Goal: Book appointment/travel/reservation

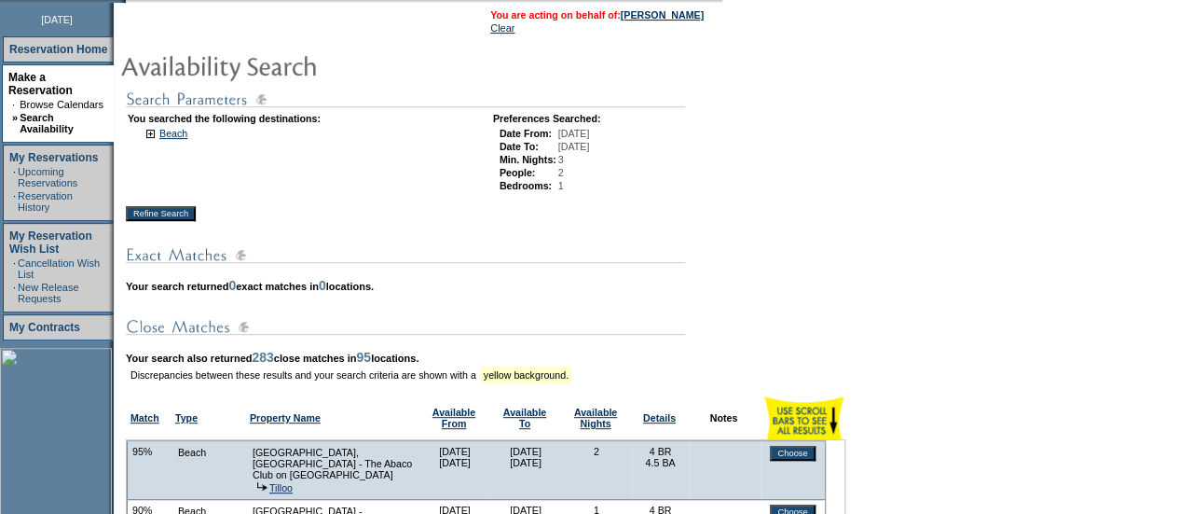
scroll to position [234, 0]
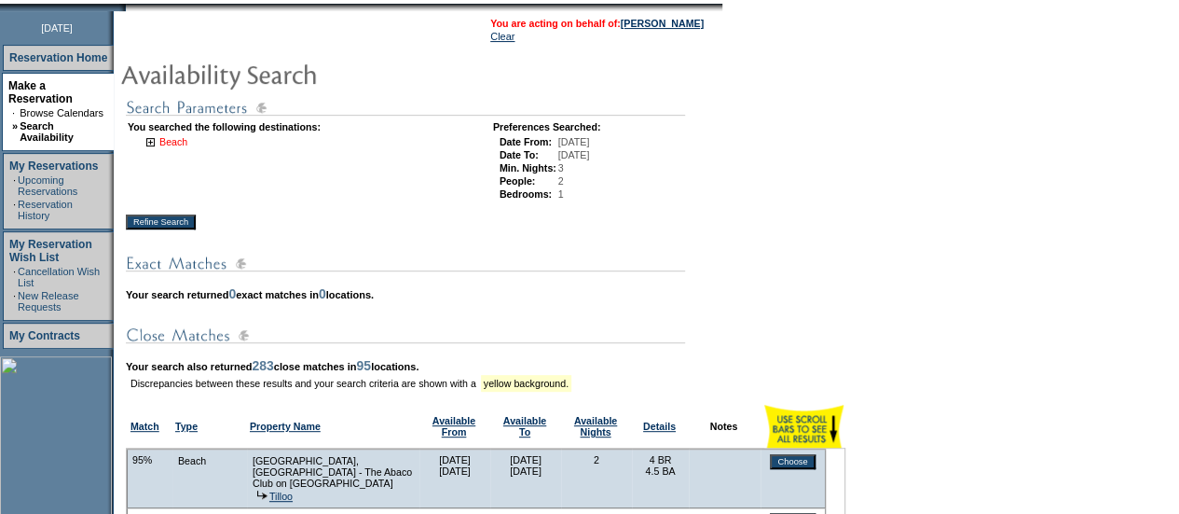
click at [187, 145] on link "Beach" at bounding box center [173, 141] width 28 height 11
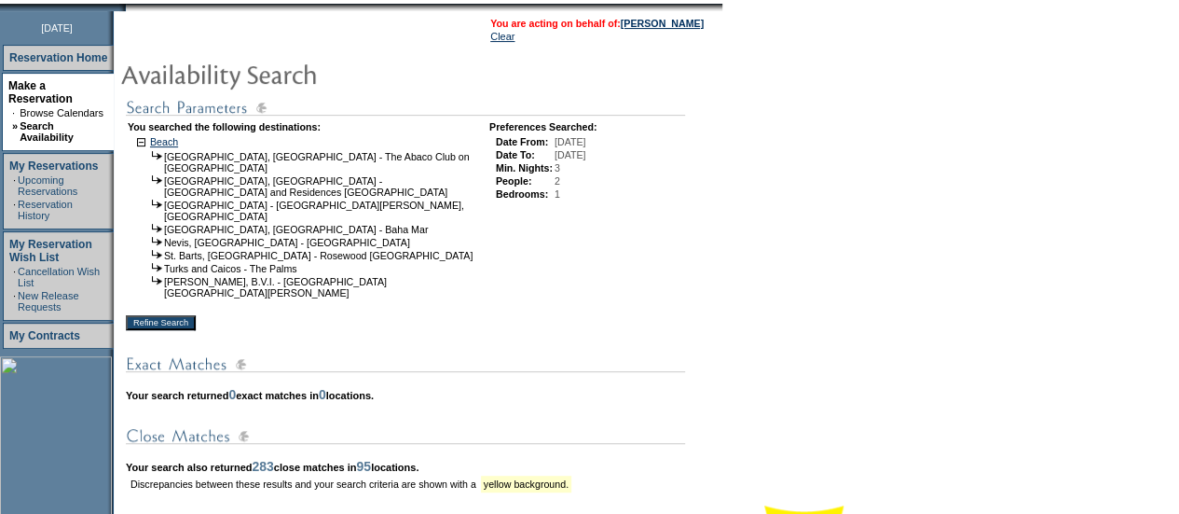
click at [162, 315] on input "Refine Search" at bounding box center [161, 322] width 70 height 15
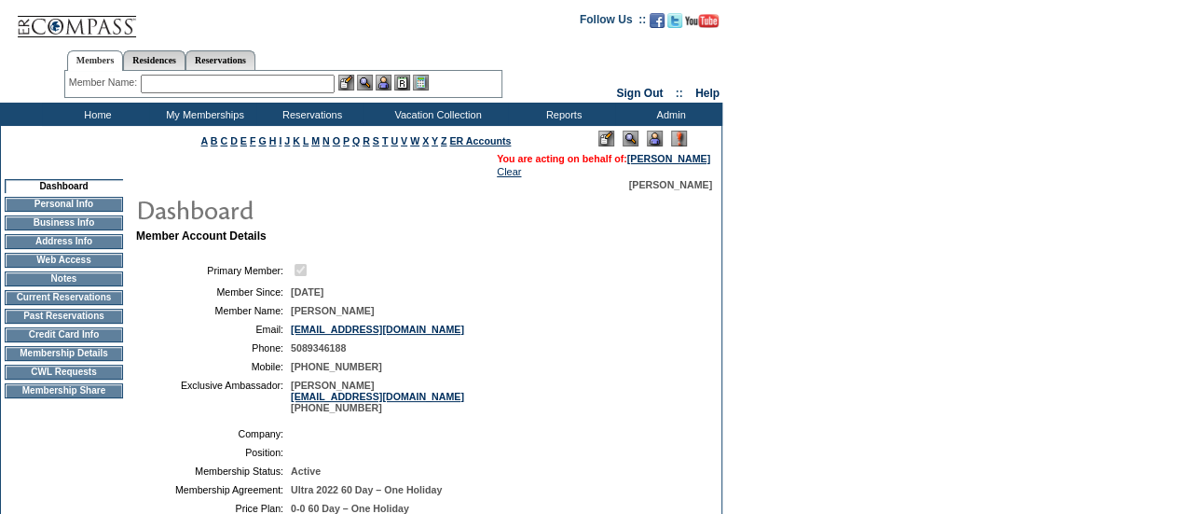
click at [271, 77] on input "text" at bounding box center [238, 84] width 194 height 19
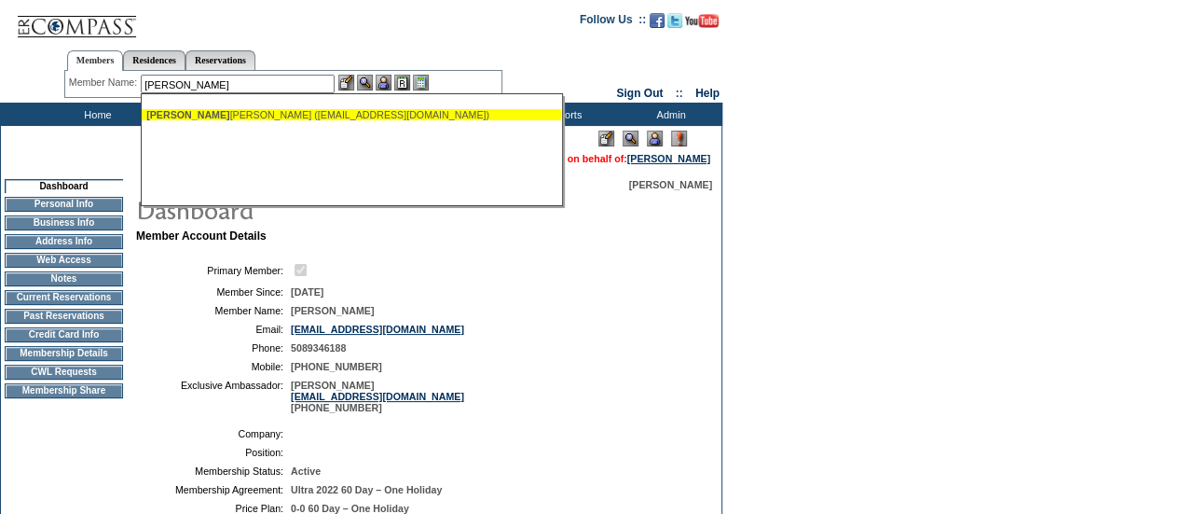
click at [216, 119] on div "[PERSON_NAME], [PERSON_NAME] ([EMAIL_ADDRESS][DOMAIN_NAME])" at bounding box center [351, 114] width 410 height 11
type input "[PERSON_NAME] ([EMAIL_ADDRESS][DOMAIN_NAME])"
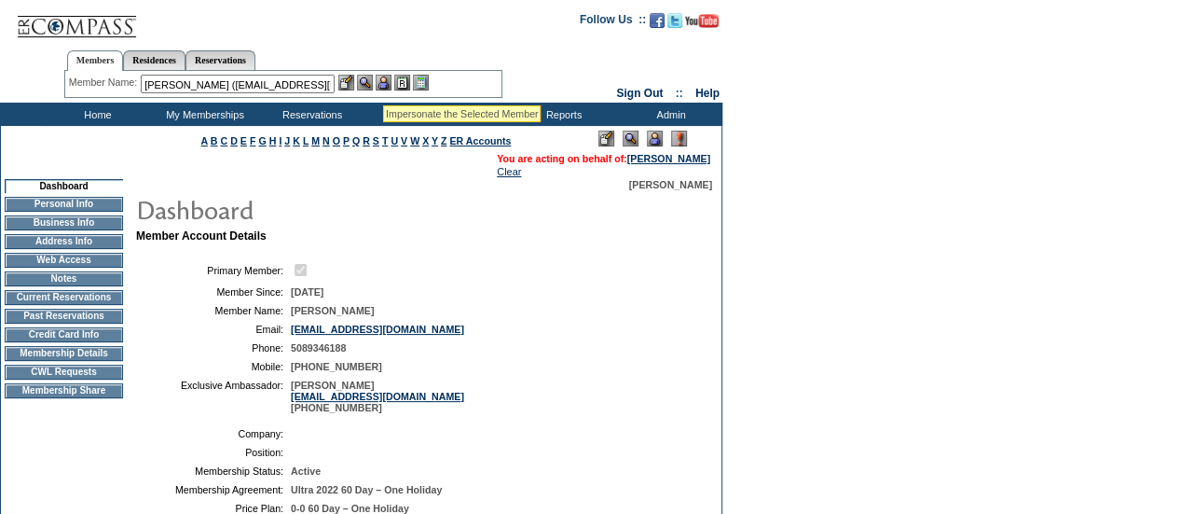
click at [383, 83] on img at bounding box center [384, 83] width 16 height 16
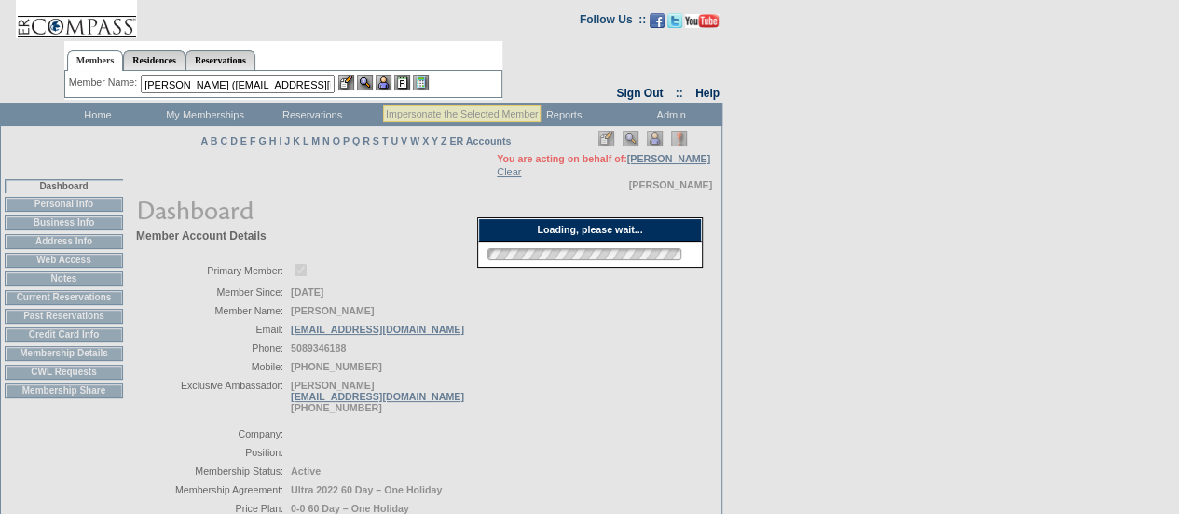
click at [363, 81] on img at bounding box center [365, 83] width 16 height 16
